Goal: Information Seeking & Learning: Learn about a topic

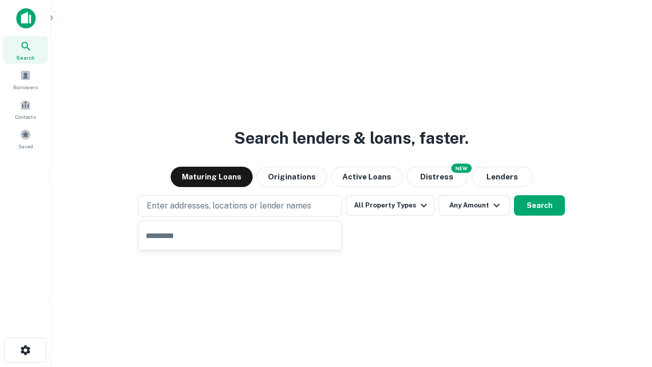
type input "**********"
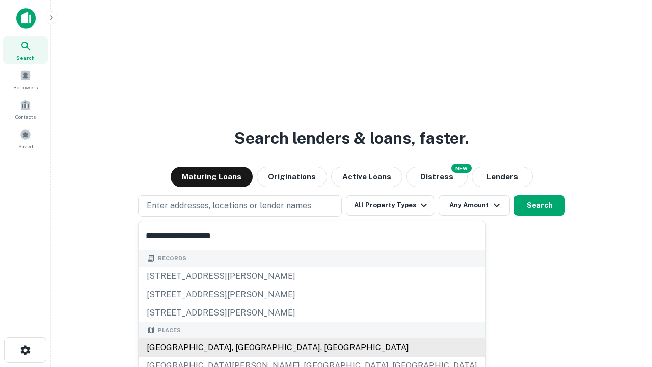
click at [244, 348] on div "[GEOGRAPHIC_DATA], [GEOGRAPHIC_DATA], [GEOGRAPHIC_DATA]" at bounding box center [312, 347] width 347 height 18
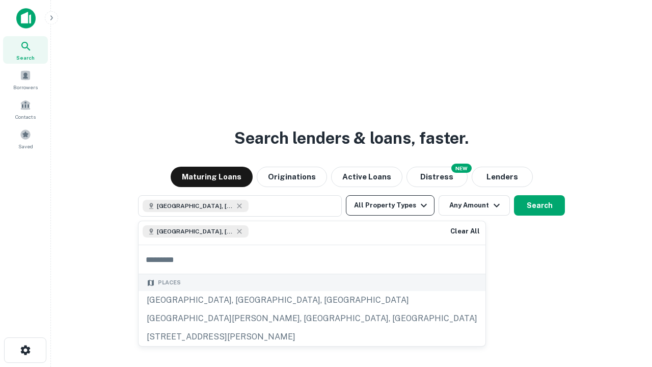
click at [390, 205] on button "All Property Types" at bounding box center [390, 205] width 89 height 20
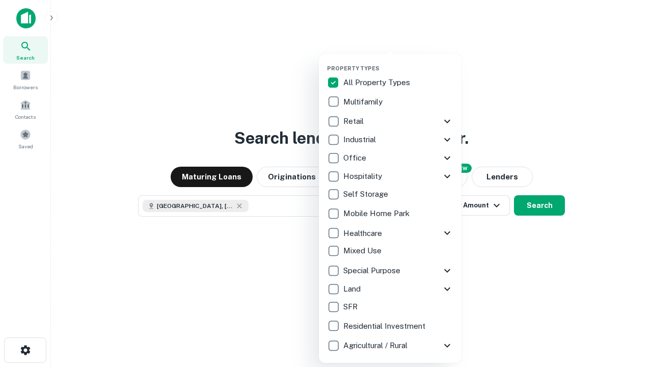
click at [398, 62] on button "button" at bounding box center [398, 62] width 143 height 1
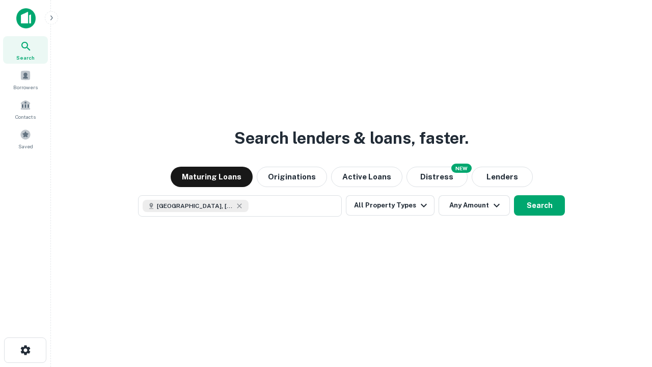
scroll to position [16, 0]
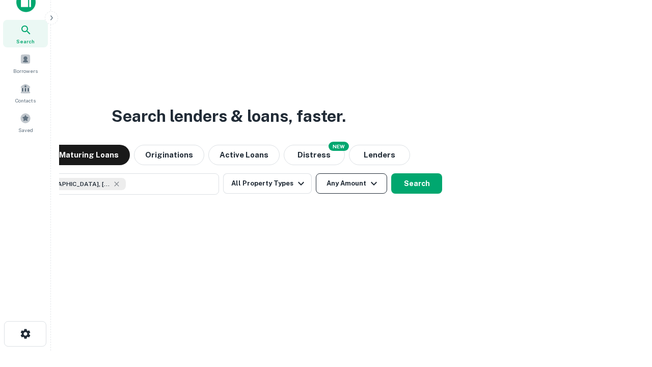
click at [316, 173] on button "Any Amount" at bounding box center [351, 183] width 71 height 20
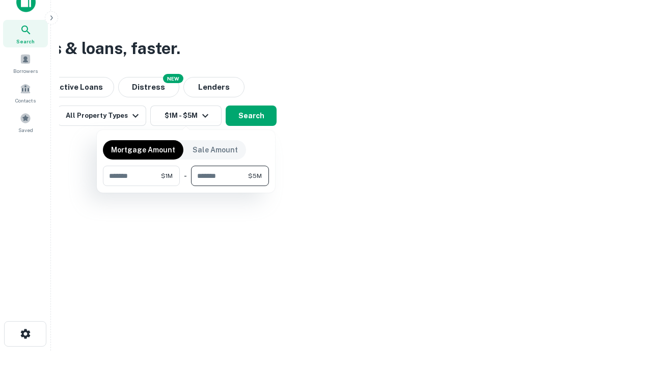
type input "*******"
click at [186, 186] on button "button" at bounding box center [186, 186] width 166 height 1
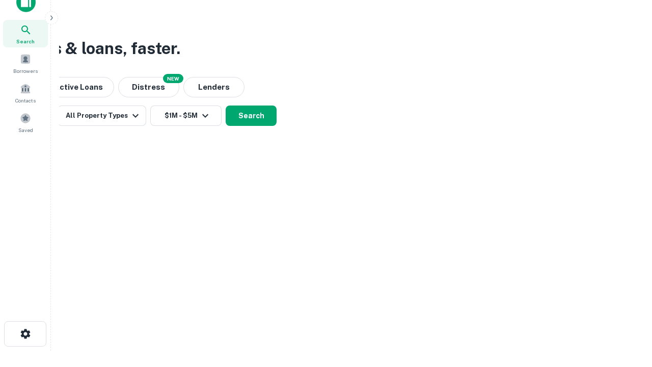
scroll to position [16, 0]
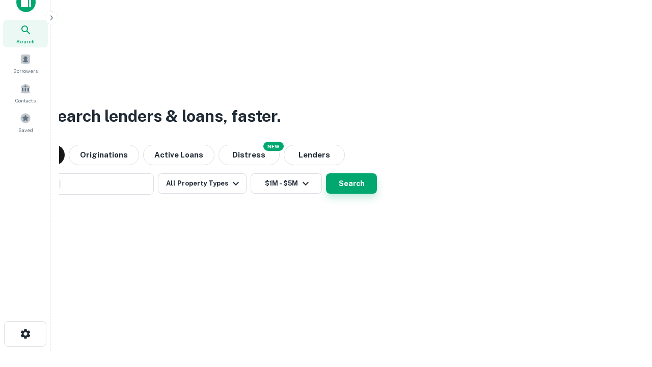
click at [326, 173] on button "Search" at bounding box center [351, 183] width 51 height 20
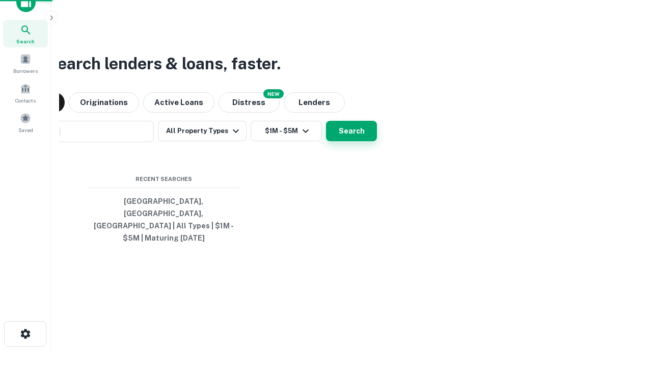
scroll to position [33, 288]
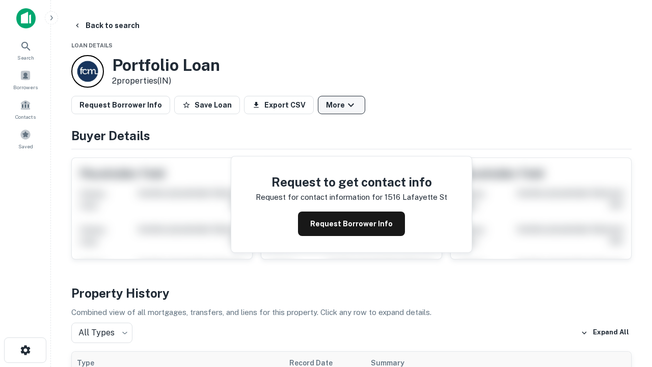
click at [341, 105] on button "More" at bounding box center [341, 105] width 47 height 18
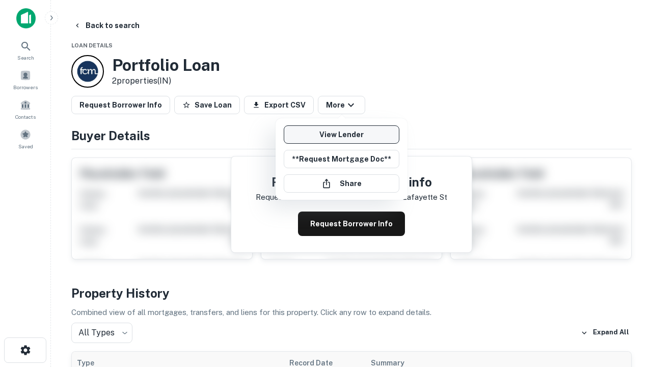
click at [341, 135] on link "View Lender" at bounding box center [342, 134] width 116 height 18
